Goal: Find specific page/section: Find specific page/section

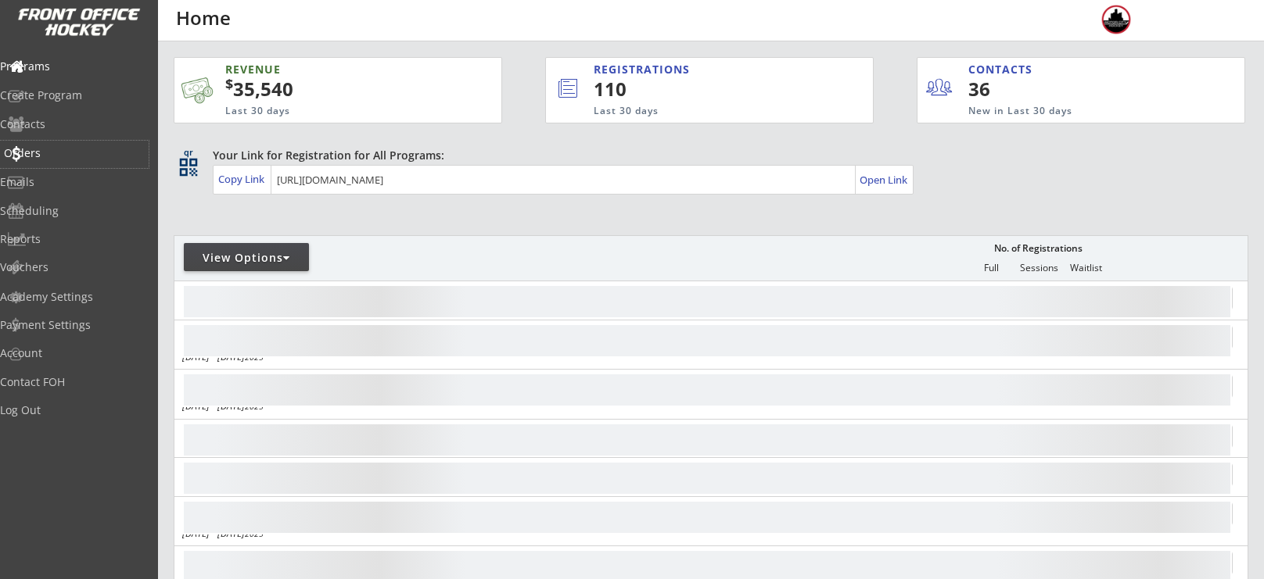
click at [29, 144] on div "Orders" at bounding box center [74, 154] width 149 height 27
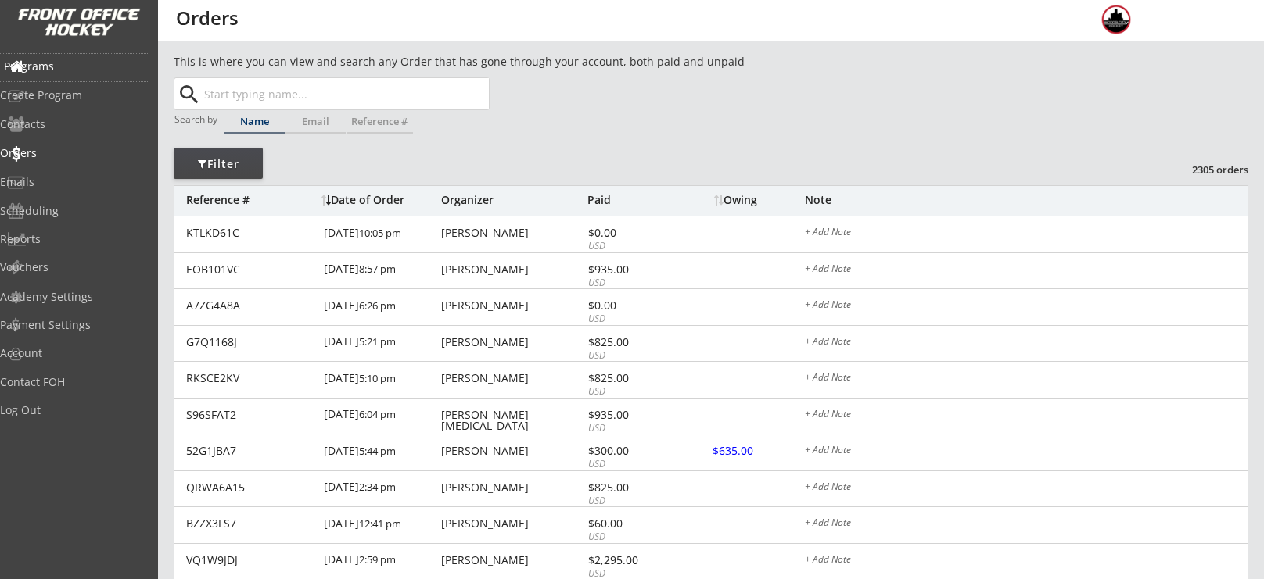
click at [69, 73] on div "Programs" at bounding box center [74, 67] width 149 height 27
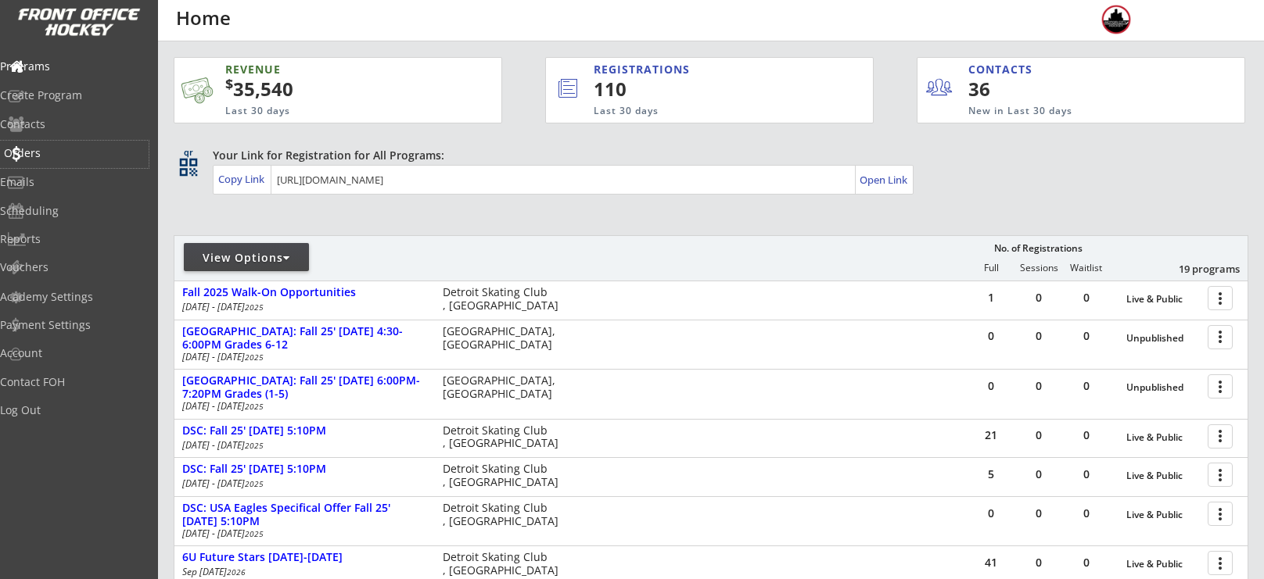
click at [70, 156] on div "Orders" at bounding box center [74, 153] width 141 height 11
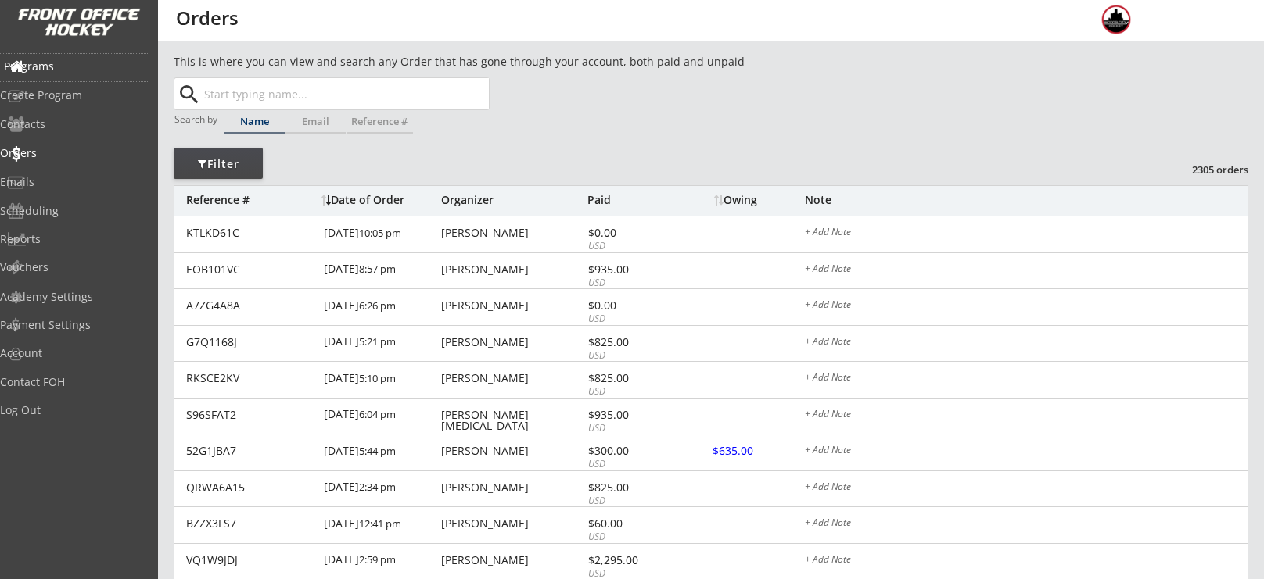
click at [72, 68] on div "Programs" at bounding box center [74, 66] width 141 height 11
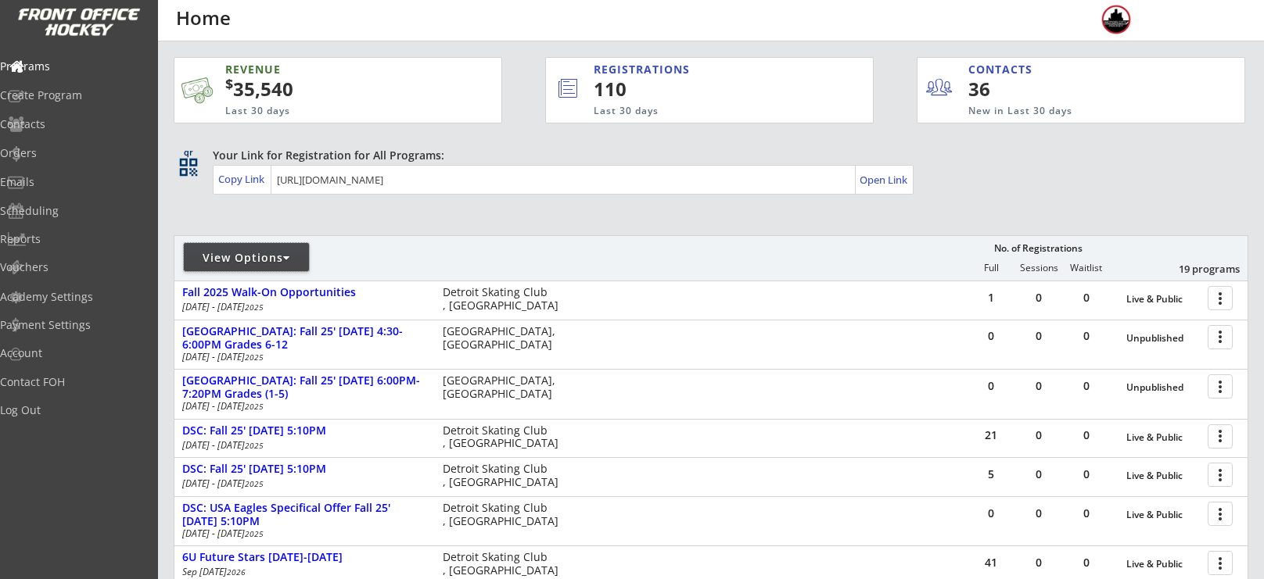
click at [253, 248] on div "View Options" at bounding box center [246, 257] width 125 height 28
select select ""Upcoming Programs""
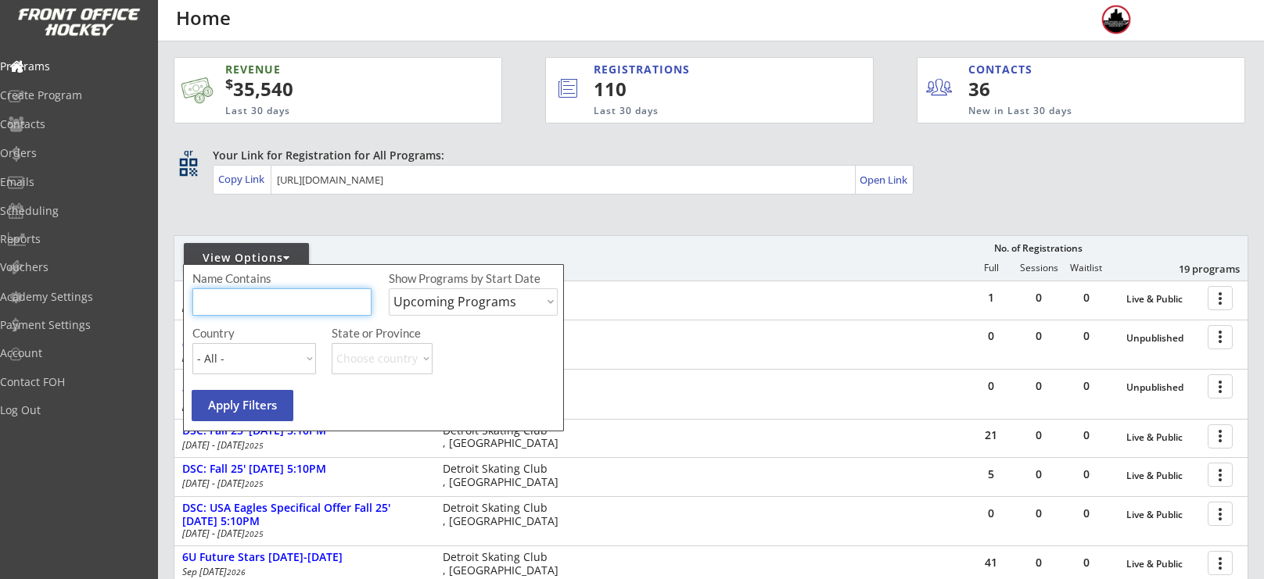
click at [254, 292] on input "input" at bounding box center [281, 302] width 179 height 27
click at [328, 246] on div "View Options No. of Registrations Full Sessions Waitlist 19 programs" at bounding box center [711, 257] width 1074 height 45
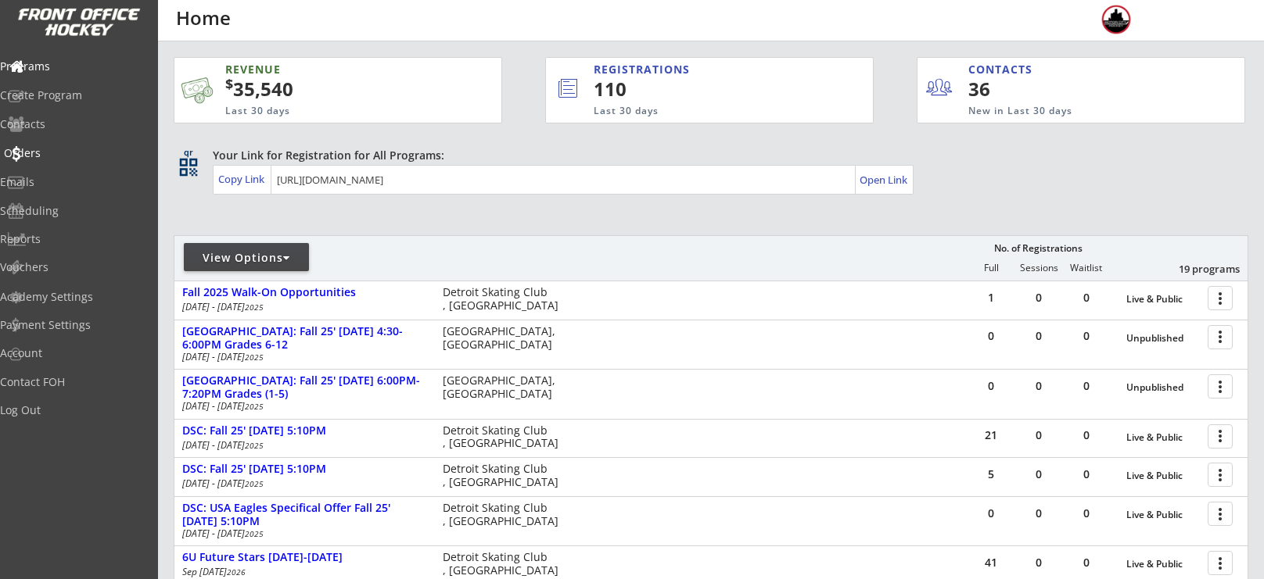
click at [86, 156] on div "Orders" at bounding box center [74, 153] width 141 height 11
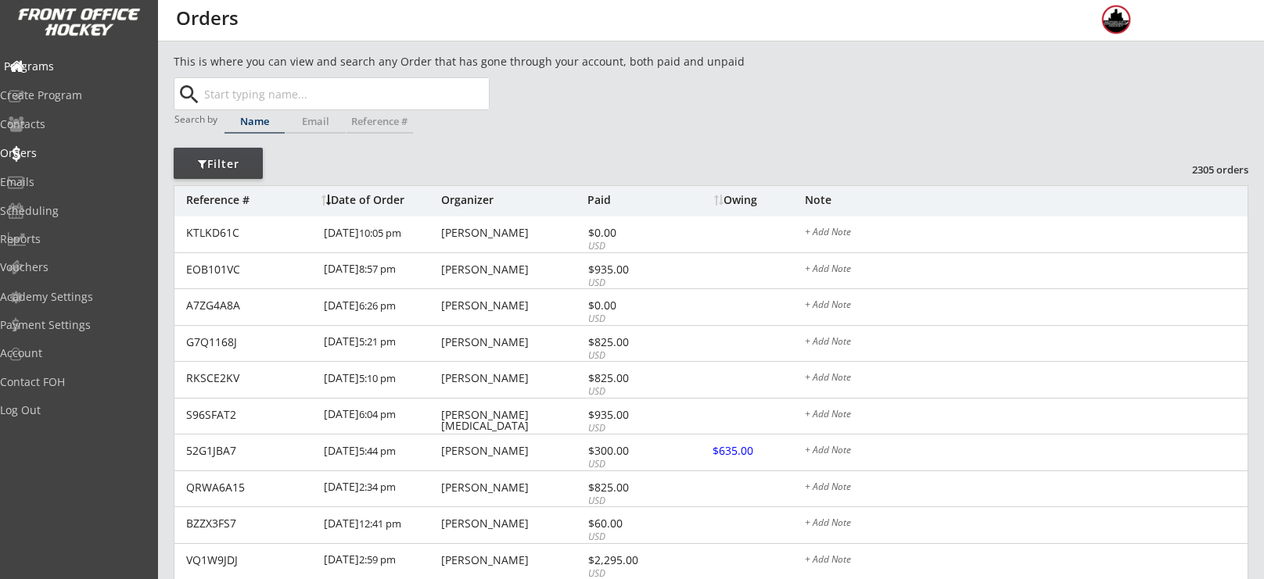
click at [80, 66] on div "Programs" at bounding box center [74, 66] width 141 height 11
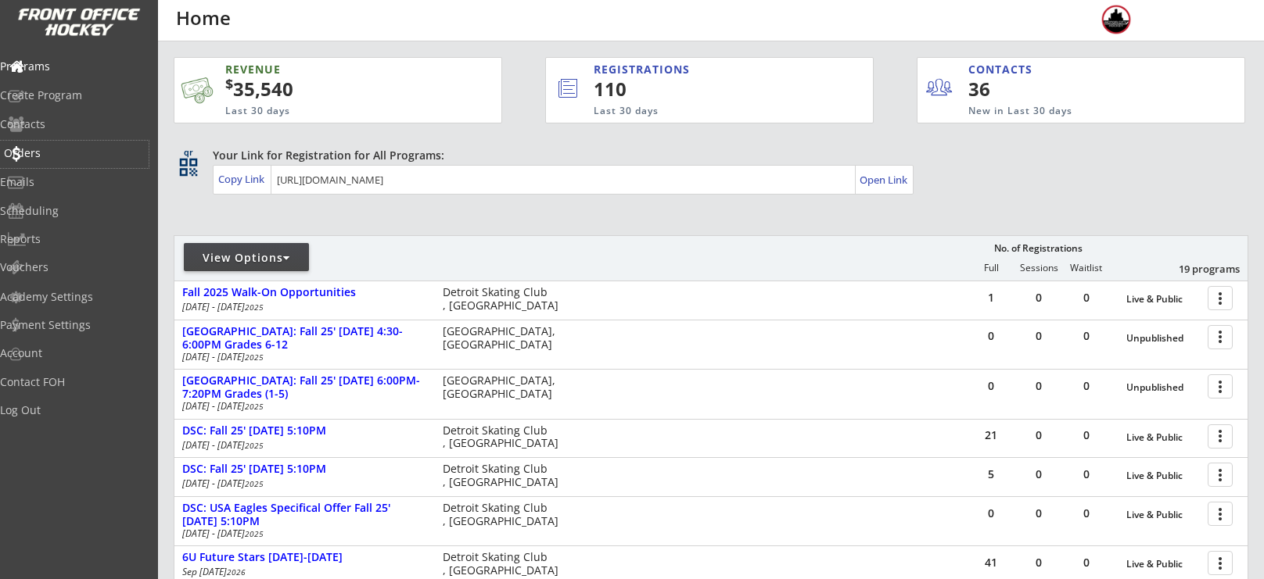
click at [58, 165] on div "Orders" at bounding box center [74, 154] width 149 height 27
